Goal: Transaction & Acquisition: Purchase product/service

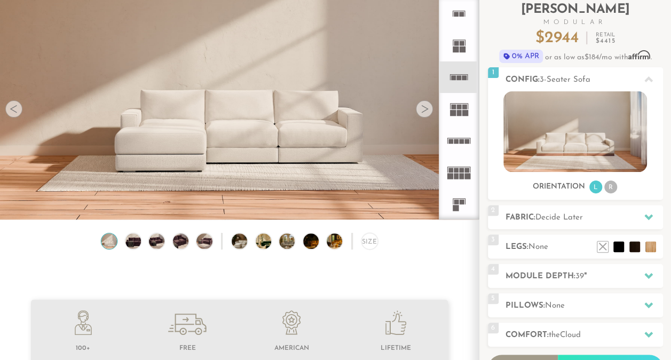
scroll to position [70, 0]
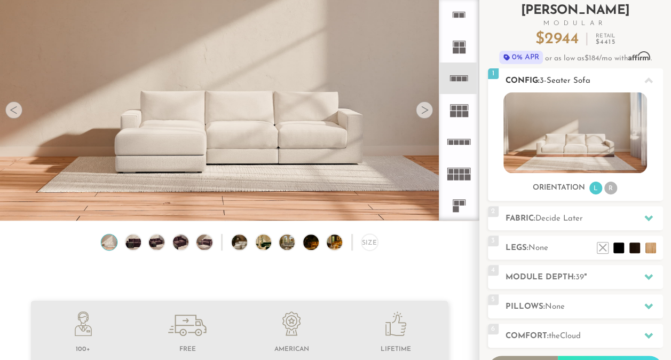
click at [650, 79] on icon at bounding box center [648, 80] width 9 height 6
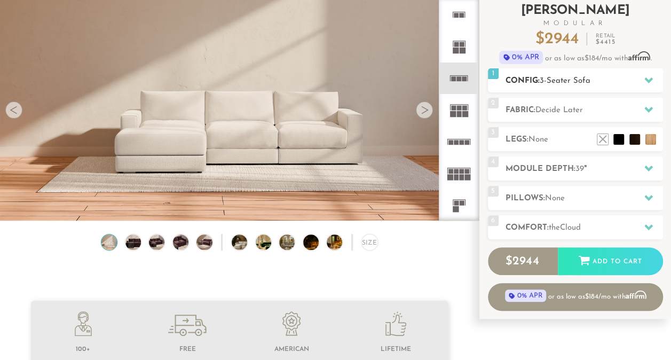
click at [650, 79] on icon at bounding box center [648, 80] width 9 height 6
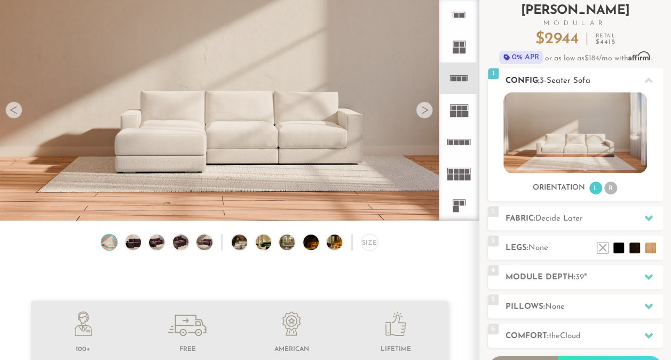
click at [613, 184] on li "R" at bounding box center [610, 187] width 13 height 13
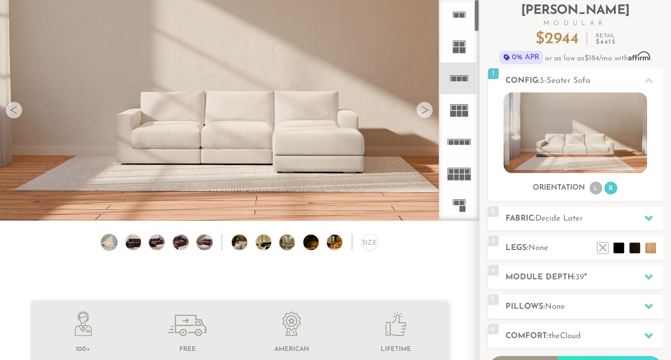
click at [464, 107] on rect at bounding box center [464, 108] width 5 height 5
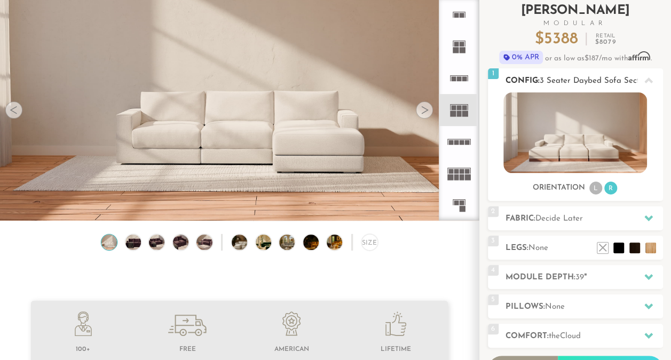
click at [551, 127] on img at bounding box center [575, 132] width 144 height 81
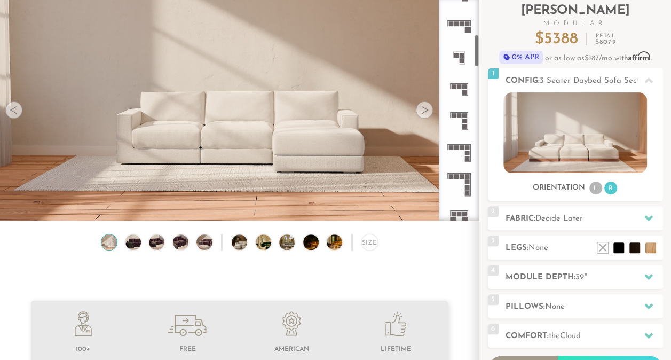
scroll to position [244, 0]
click at [466, 144] on rect at bounding box center [467, 146] width 5 height 5
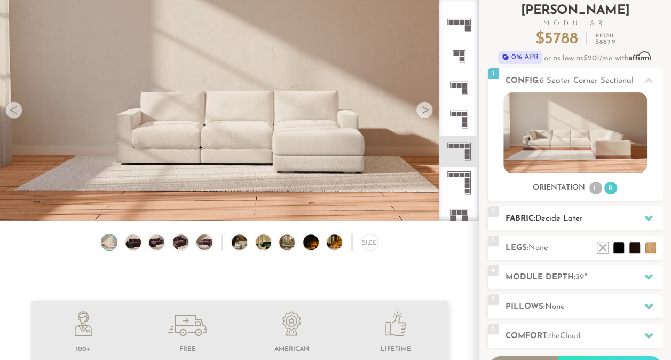
click at [647, 216] on icon at bounding box center [648, 217] width 9 height 9
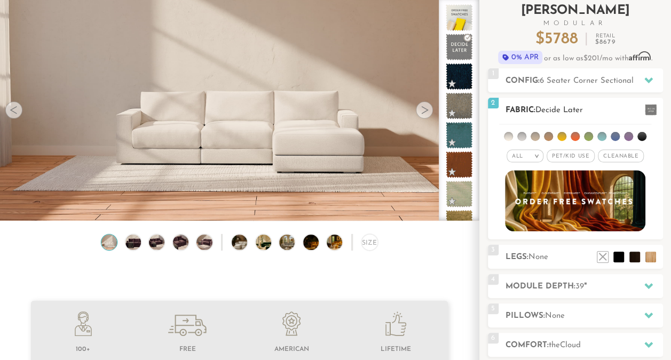
click at [573, 154] on span "Pet/Kid Use x" at bounding box center [570, 155] width 48 height 13
click at [611, 149] on span "Cleanable x" at bounding box center [624, 155] width 46 height 13
click at [647, 285] on icon at bounding box center [648, 286] width 9 height 6
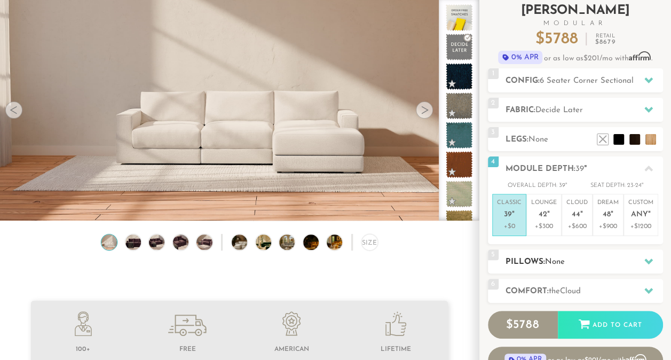
click at [634, 263] on h2 "Pillows: None" at bounding box center [583, 262] width 157 height 12
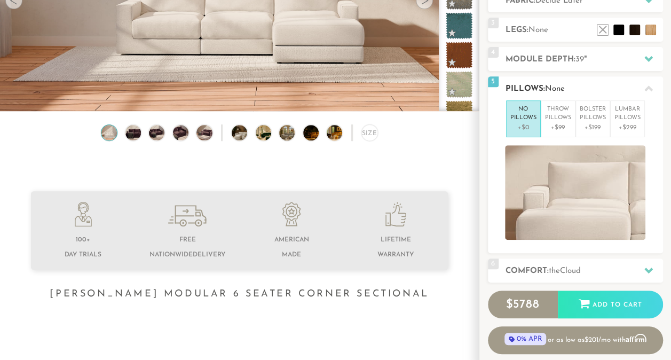
scroll to position [180, 0]
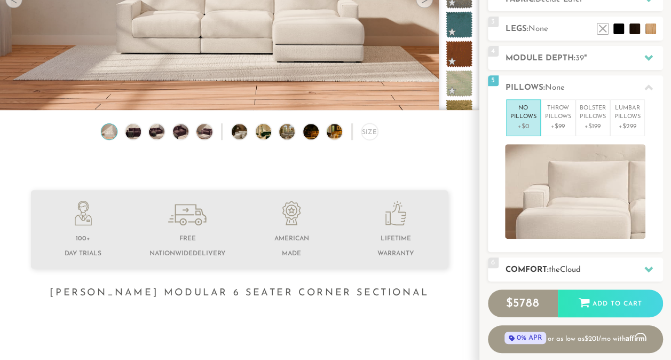
click at [643, 266] on div at bounding box center [648, 269] width 22 height 22
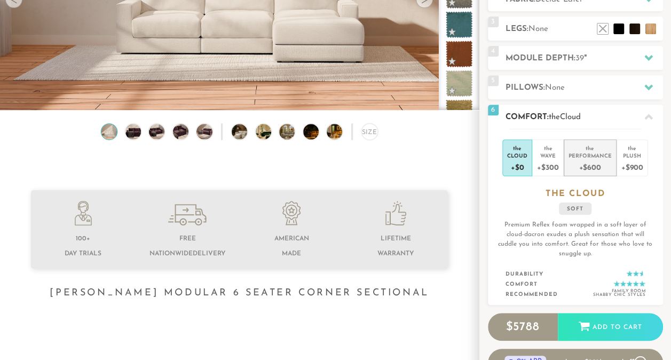
click at [574, 168] on div "+$600" at bounding box center [589, 166] width 43 height 15
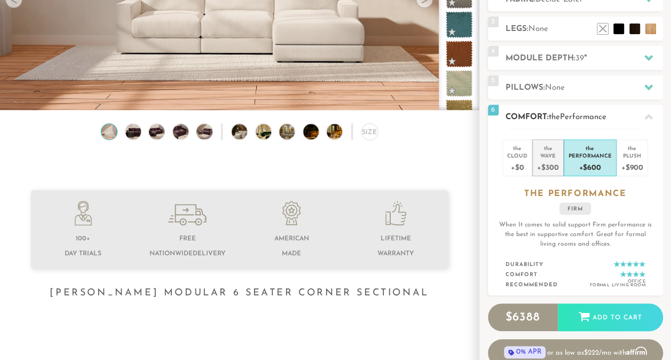
click at [543, 161] on div "+$300" at bounding box center [547, 166] width 21 height 15
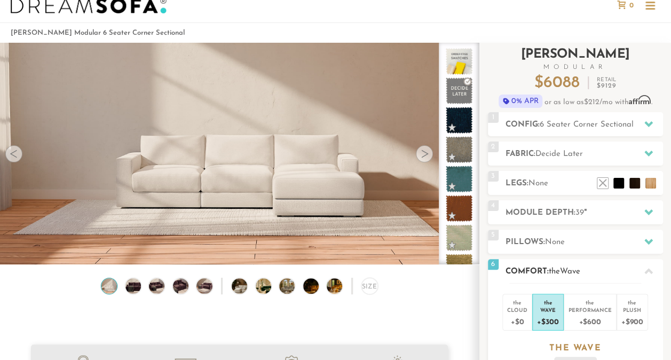
scroll to position [29, 0]
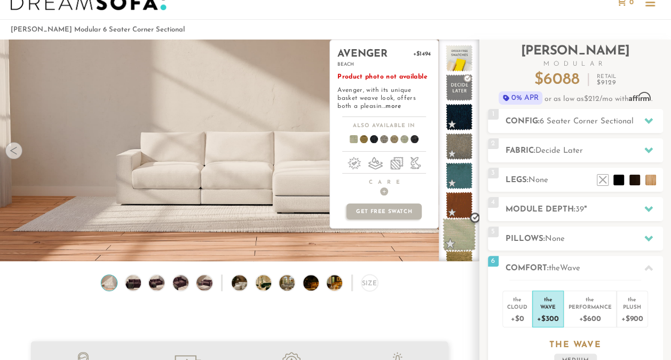
click at [462, 231] on span at bounding box center [459, 235] width 34 height 34
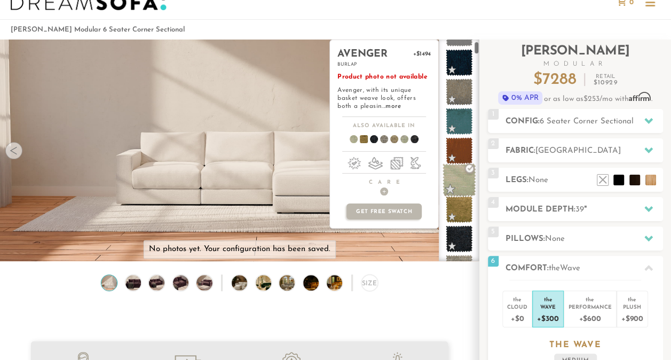
scroll to position [55, 0]
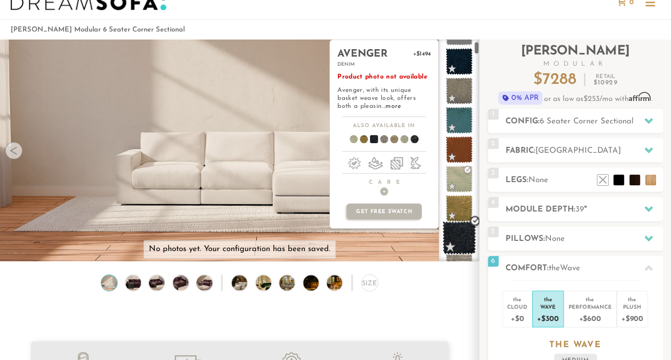
click at [457, 232] on span at bounding box center [459, 238] width 34 height 34
click at [402, 136] on span at bounding box center [399, 140] width 41 height 39
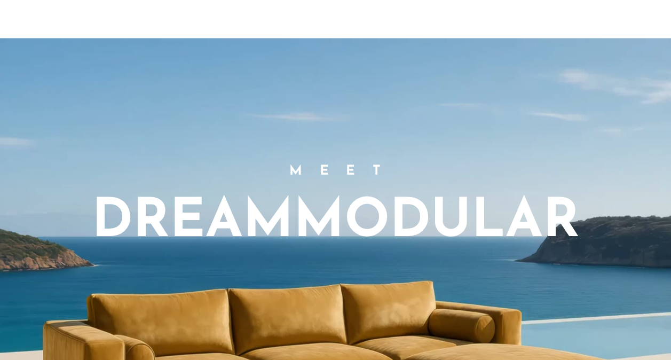
scroll to position [0, 0]
